Goal: Task Accomplishment & Management: Manage account settings

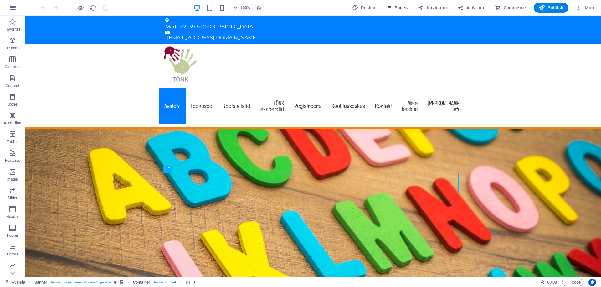
click at [403, 8] on span "Pages" at bounding box center [396, 8] width 22 height 6
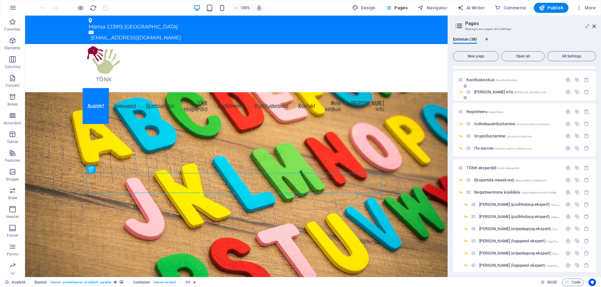
scroll to position [125, 0]
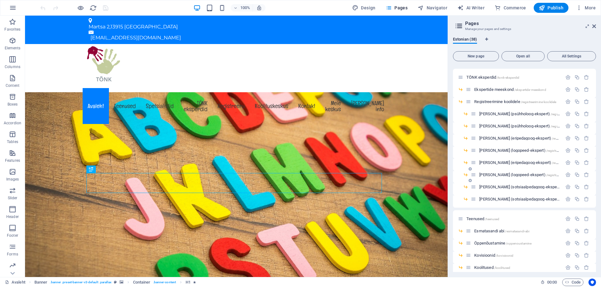
click at [513, 174] on span "[PERSON_NAME] (logopeed-ekspert) /registreerimisleht-am" at bounding box center [528, 175] width 98 height 5
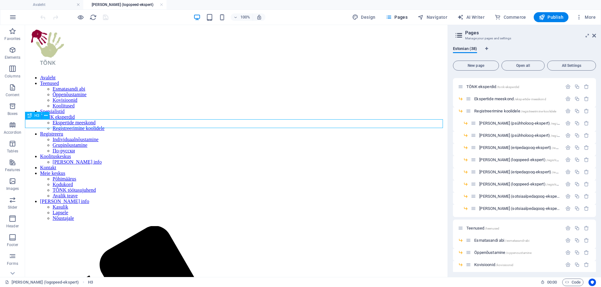
scroll to position [0, 0]
click at [130, 150] on icon at bounding box center [130, 149] width 3 height 7
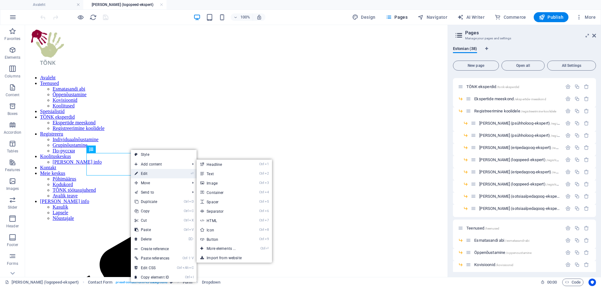
click at [154, 173] on link "⏎ Edit" at bounding box center [152, 173] width 42 height 9
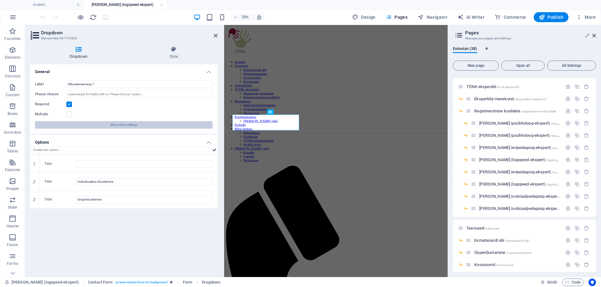
click at [124, 126] on span "Show form settings" at bounding box center [123, 125] width 27 height 8
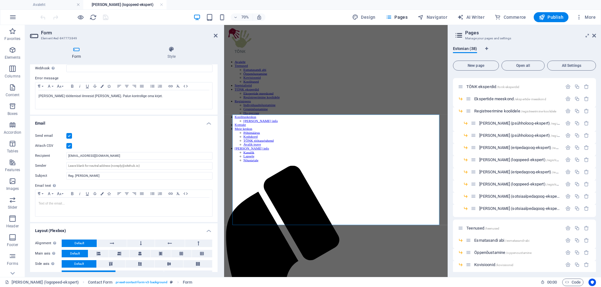
scroll to position [94, 0]
click at [112, 174] on input "Reg. [PERSON_NAME]" at bounding box center [139, 176] width 146 height 8
click at [118, 157] on input "[EMAIL_ADDRESS][DOMAIN_NAME]" at bounding box center [139, 156] width 146 height 8
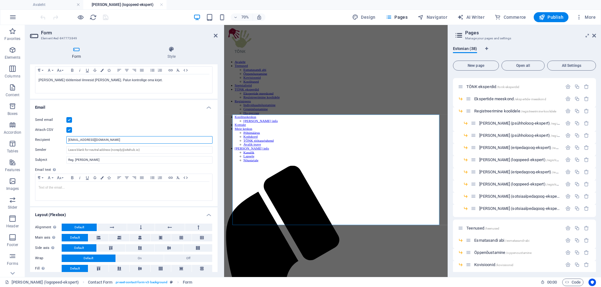
scroll to position [115, 0]
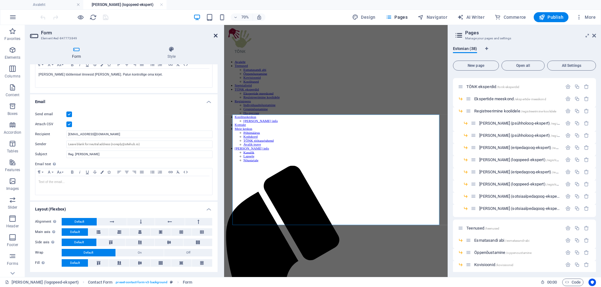
click at [214, 37] on icon at bounding box center [216, 35] width 4 height 5
